Goal: Task Accomplishment & Management: Manage account settings

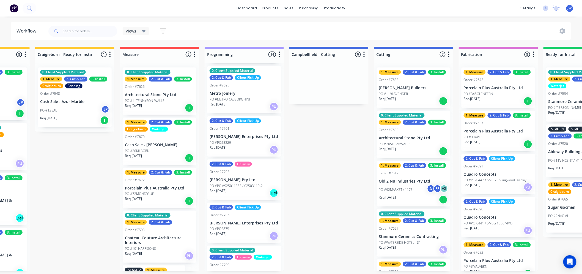
scroll to position [244, 0]
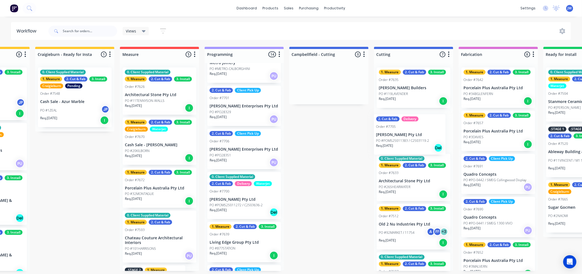
drag, startPoint x: 224, startPoint y: 149, endPoint x: 402, endPoint y: 135, distance: 178.6
click at [402, 135] on div "Submitted 14 Status colour #273444 hex #273444 Save Cancel Summaries Total orde…" at bounding box center [428, 159] width 1157 height 224
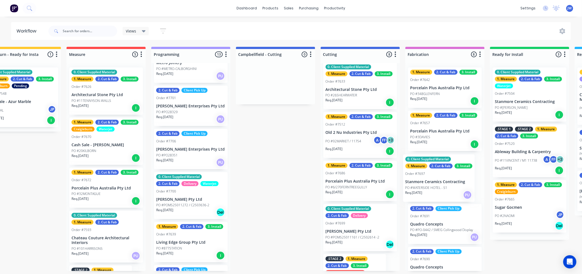
scroll to position [0, 202]
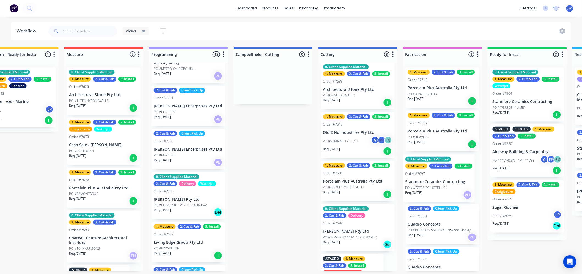
drag, startPoint x: 395, startPoint y: 189, endPoint x: 424, endPoint y: 183, distance: 29.9
click at [424, 183] on div "Submitted 14 Status colour #273444 hex #273444 Save Cancel Summaries Total orde…" at bounding box center [372, 159] width 1157 height 224
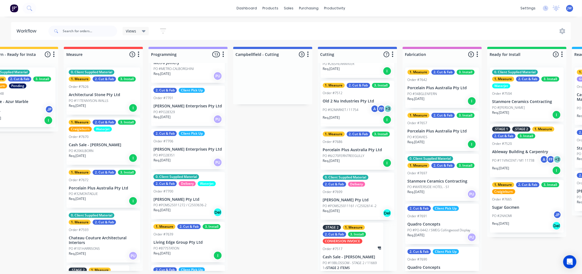
scroll to position [128, 0]
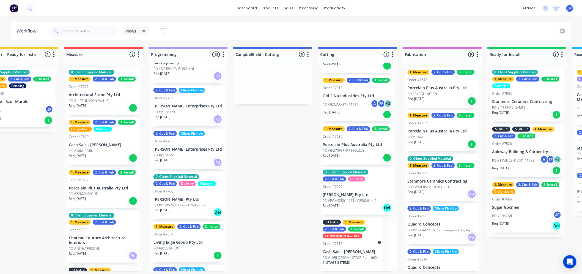
click at [356, 203] on div "Req. [DATE] Del" at bounding box center [357, 207] width 69 height 9
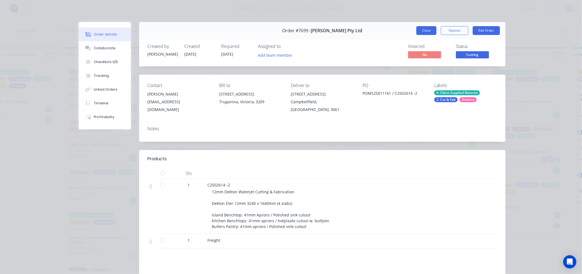
click at [427, 30] on button "Close" at bounding box center [427, 30] width 20 height 9
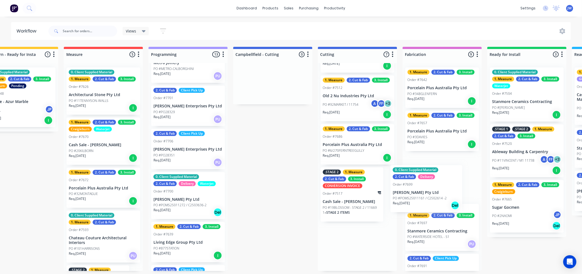
drag, startPoint x: 345, startPoint y: 205, endPoint x: 421, endPoint y: 203, distance: 76.3
click at [421, 203] on div "Submitted 14 Status colour #273444 hex #273444 Save Cancel Summaries Total orde…" at bounding box center [372, 159] width 1157 height 224
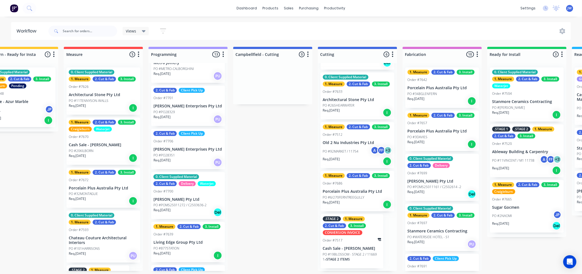
scroll to position [78, 0]
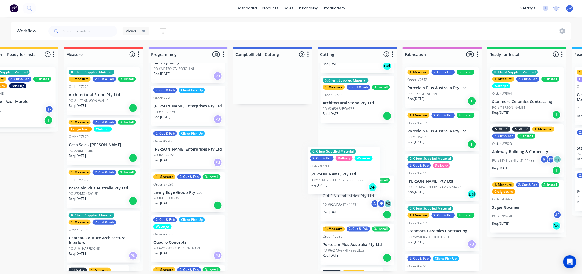
drag, startPoint x: 180, startPoint y: 201, endPoint x: 339, endPoint y: 176, distance: 161.6
click at [339, 176] on div "Submitted 14 Status colour #273444 hex #273444 Save Cancel Summaries Total orde…" at bounding box center [372, 159] width 1157 height 224
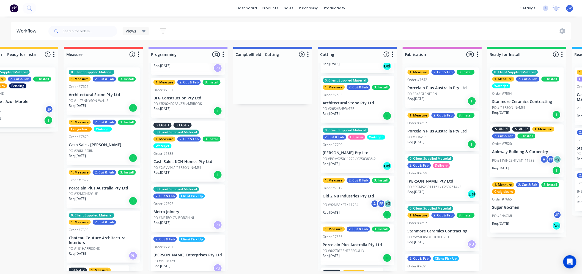
scroll to position [0, 0]
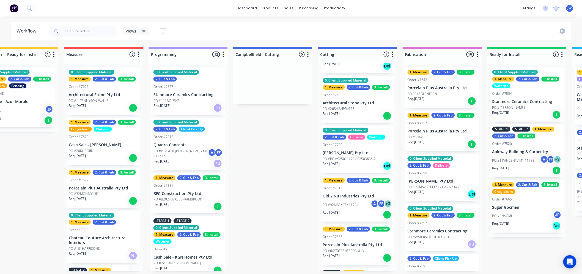
click at [276, 169] on div "Submitted 14 Status colour #273444 hex #273444 Save Cancel Summaries Total orde…" at bounding box center [372, 159] width 1157 height 224
click at [285, 131] on div "Submitted 14 Status colour #273444 hex #273444 Save Cancel Summaries Total orde…" at bounding box center [372, 159] width 1157 height 224
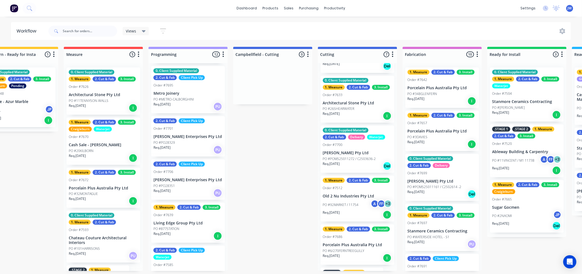
scroll to position [244, 0]
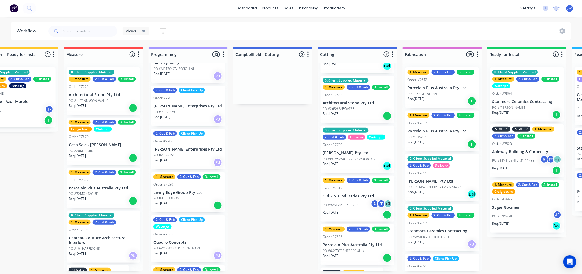
click at [288, 197] on div "Submitted 14 Status colour #273444 hex #273444 Save Cancel Summaries Total orde…" at bounding box center [372, 159] width 1157 height 224
click at [276, 135] on div "Submitted 14 Status colour #273444 hex #273444 Save Cancel Summaries Total orde…" at bounding box center [372, 159] width 1157 height 224
click at [213, 22] on div "Workflow Views Save new view None (Default) edit Value edit Show/Hide statuses …" at bounding box center [89, 142] width 582 height 241
click at [293, 154] on div "Submitted 14 Status colour #273444 hex #273444 Save Cancel Summaries Total orde…" at bounding box center [372, 159] width 1157 height 224
click at [273, 124] on div "Submitted 14 Status colour #273444 hex #273444 Save Cancel Summaries Total orde…" at bounding box center [372, 159] width 1157 height 224
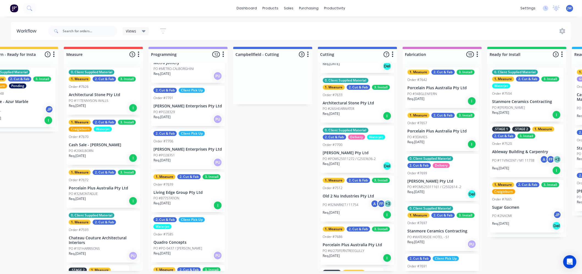
click at [183, 110] on div "PO #PO28329" at bounding box center [188, 112] width 69 height 5
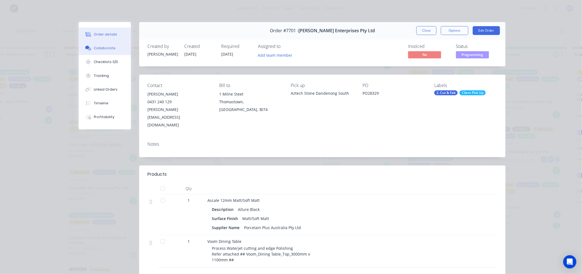
click at [108, 51] on button "Collaborate" at bounding box center [105, 48] width 52 height 14
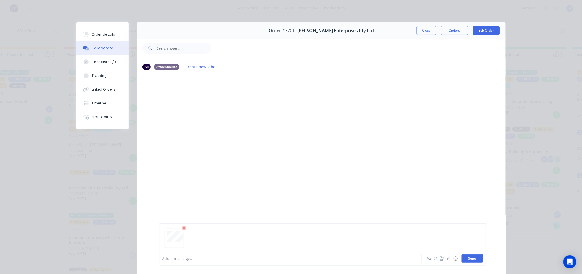
click at [473, 257] on button "Send" at bounding box center [473, 258] width 22 height 8
click at [310, 142] on div "JW You 09:49am [DATE] F7701 - PO28329 - Fabrication Plan.pdf Labels Download De…" at bounding box center [321, 163] width 369 height 176
click at [430, 30] on button "Close" at bounding box center [427, 30] width 20 height 9
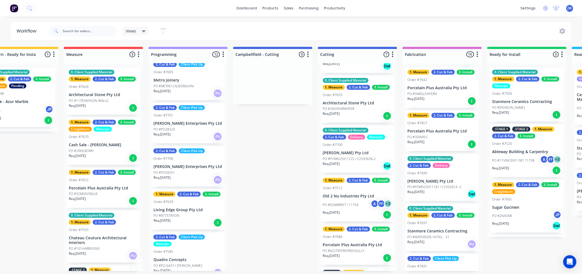
scroll to position [218, 0]
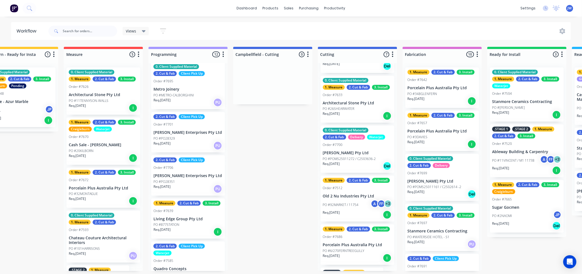
click at [290, 163] on div "Submitted 14 Status colour #273444 hex #273444 Save Cancel Summaries Total orde…" at bounding box center [372, 159] width 1157 height 224
click at [182, 134] on div "2. Cut & Fab Client Pick Up Order #7701 [PERSON_NAME] Enterprises Pty Ltd PO #P…" at bounding box center [188, 132] width 74 height 40
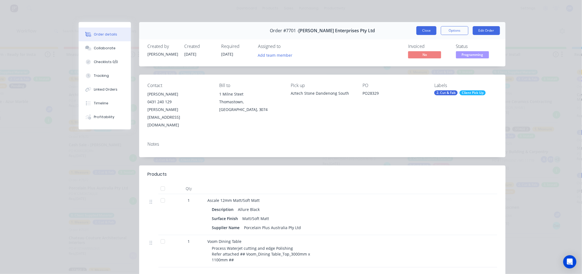
click at [423, 32] on button "Close" at bounding box center [427, 30] width 20 height 9
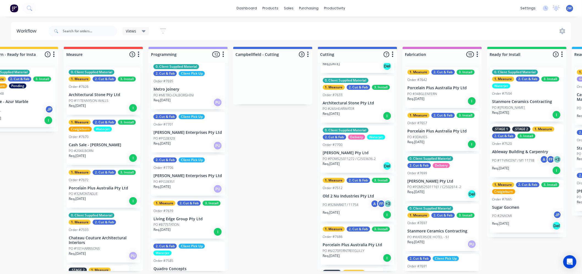
click at [175, 176] on p "[PERSON_NAME] Enterprises Pty Ltd" at bounding box center [188, 175] width 69 height 5
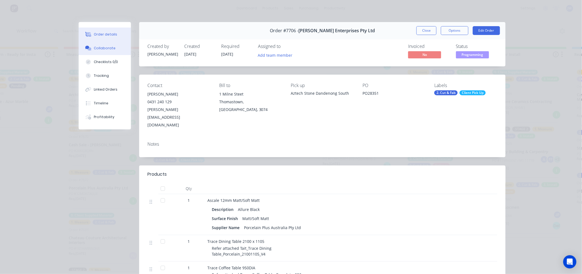
click at [108, 44] on button "Collaborate" at bounding box center [105, 48] width 52 height 14
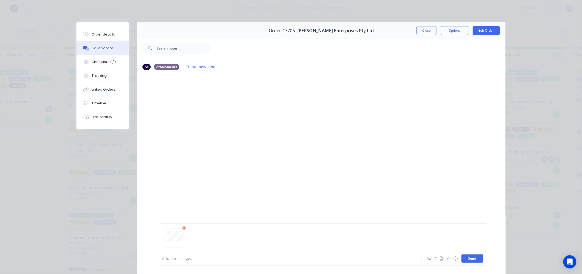
click at [476, 258] on button "Send" at bounding box center [473, 258] width 22 height 8
click at [434, 175] on div "JW You 10:07am [DATE] F7706 - PO28351 - Fabrication Plan.pdf Labels Download De…" at bounding box center [321, 163] width 369 height 176
click at [422, 32] on button "Close" at bounding box center [427, 30] width 20 height 9
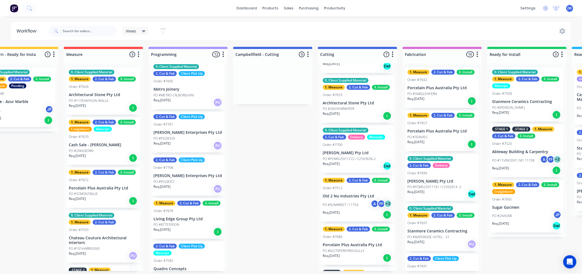
click at [177, 179] on div "PO #PO28351" at bounding box center [188, 181] width 69 height 5
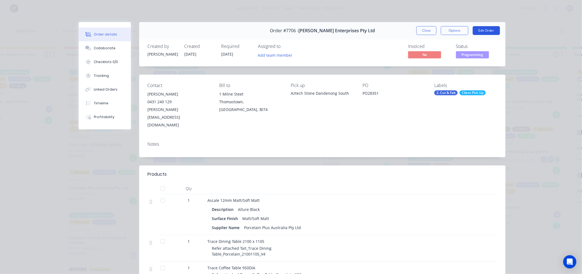
click at [486, 31] on button "Edit Order" at bounding box center [486, 30] width 27 height 9
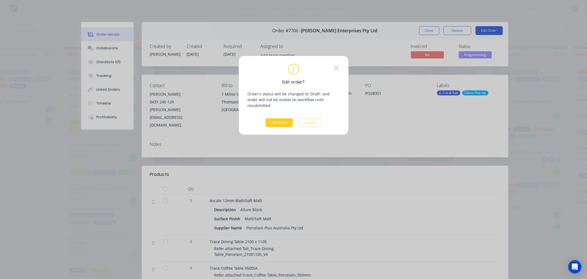
click at [284, 118] on button "Edit Order" at bounding box center [279, 122] width 27 height 9
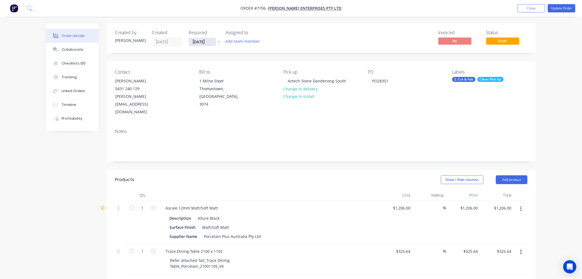
click at [196, 42] on input "[DATE]" at bounding box center [202, 42] width 27 height 8
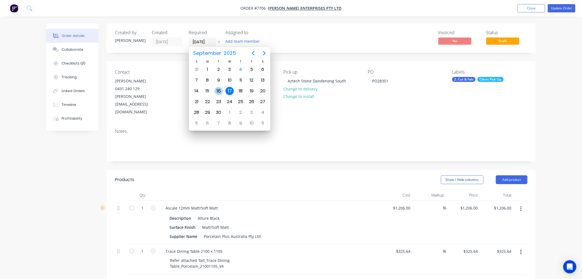
type input "[DATE]"
click at [218, 91] on div "16" at bounding box center [219, 91] width 8 height 8
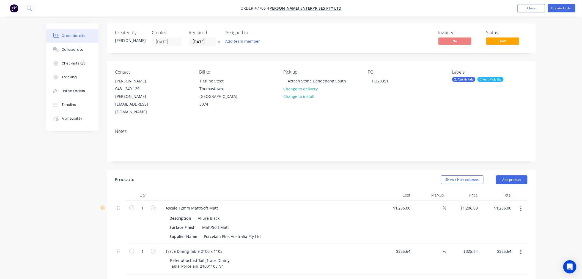
click at [551, 56] on div "Order details Collaborate Checklists 0/0 Tracking Linked Orders Timeline Profit…" at bounding box center [291, 232] width 582 height 464
click at [564, 10] on button "Update Order" at bounding box center [562, 8] width 28 height 8
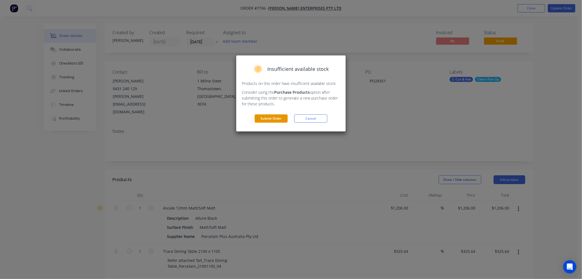
click at [269, 119] on button "Submit Order" at bounding box center [271, 118] width 33 height 8
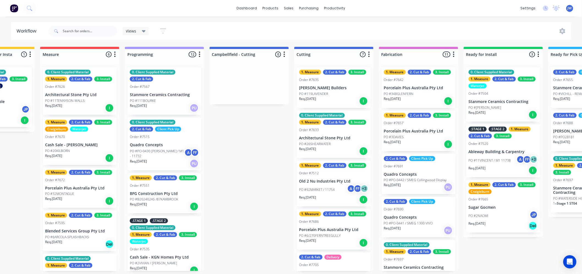
scroll to position [1, 226]
click at [329, 7] on div "productivity" at bounding box center [335, 8] width 27 height 8
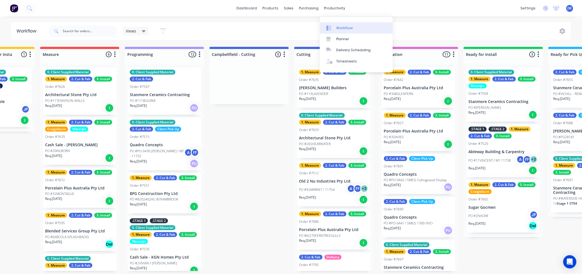
click at [346, 29] on div "Workflow" at bounding box center [345, 28] width 17 height 5
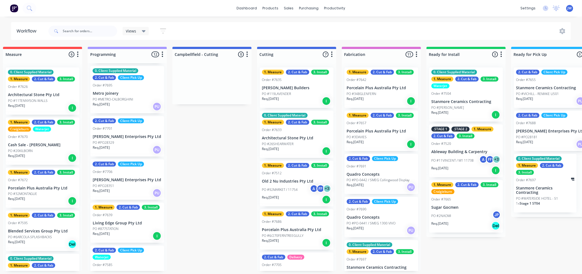
scroll to position [0, 263]
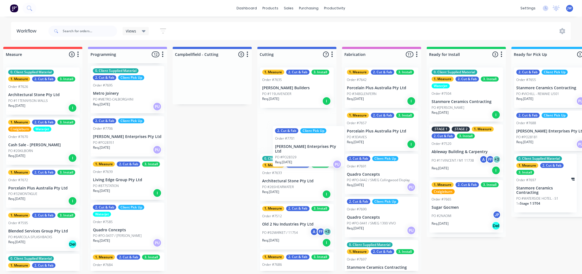
drag, startPoint x: 116, startPoint y: 139, endPoint x: 302, endPoint y: 151, distance: 186.5
click at [302, 151] on div "Submitted 14 Status colour #273444 hex #273444 Save Cancel Summaries Total orde…" at bounding box center [311, 159] width 1157 height 224
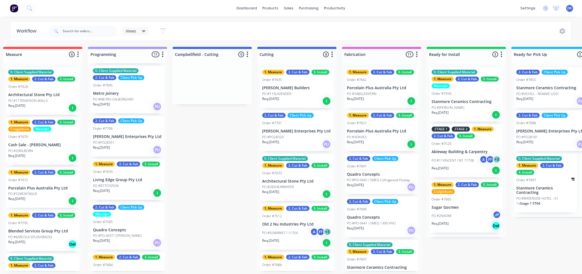
scroll to position [0, 263]
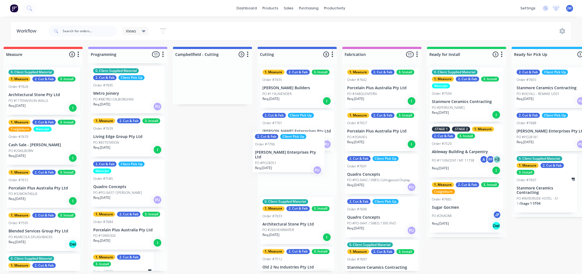
drag, startPoint x: 117, startPoint y: 136, endPoint x: 288, endPoint y: 155, distance: 172.3
click at [288, 155] on div "Submitted 14 Status colour #273444 hex #273444 Save Cancel Summaries Total orde…" at bounding box center [311, 159] width 1157 height 224
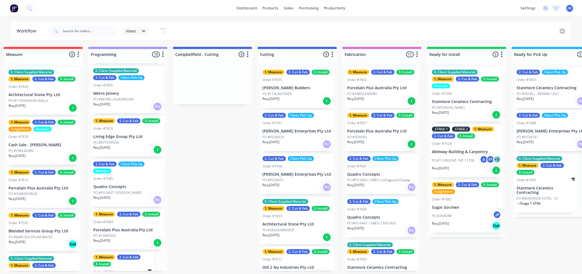
click at [222, 154] on div "Submitted 14 Status colour #273444 hex #273444 Save Cancel Summaries Total orde…" at bounding box center [311, 159] width 1157 height 224
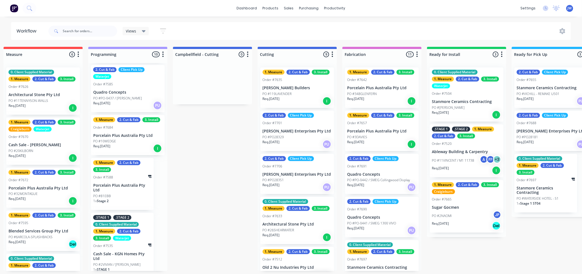
scroll to position [315, 0]
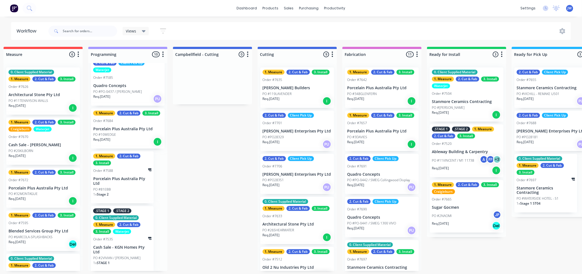
click at [211, 179] on div "Submitted 14 Status colour #273444 hex #273444 Save Cancel Summaries Total orde…" at bounding box center [311, 159] width 1157 height 224
click at [455, 255] on div "Submitted 14 Status colour #273444 hex #273444 Save Cancel Summaries Total orde…" at bounding box center [311, 159] width 1157 height 224
click at [222, 170] on div "Submitted 14 Status colour #273444 hex #273444 Save Cancel Summaries Total orde…" at bounding box center [311, 159] width 1157 height 224
